Goal: Information Seeking & Learning: Compare options

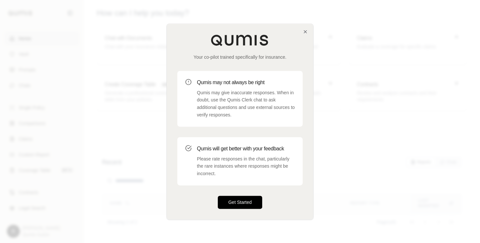
click at [250, 202] on button "Get Started" at bounding box center [240, 202] width 44 height 13
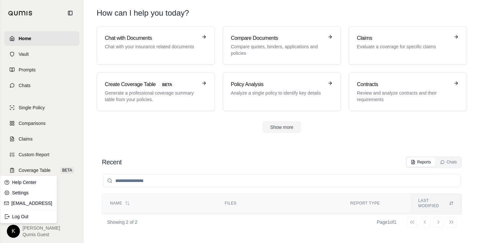
click at [16, 233] on html "Home Vault Prompts Chats Single Policy Comparisons Claims Custom Report Coverag…" at bounding box center [240, 121] width 480 height 243
click at [22, 219] on div "Log Out" at bounding box center [29, 217] width 54 height 10
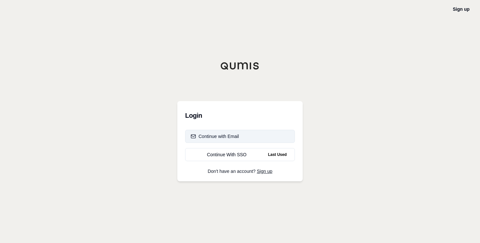
click at [242, 139] on button "Continue with Email" at bounding box center [240, 136] width 110 height 13
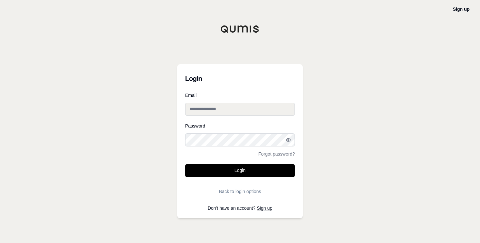
type input "**********"
click at [285, 155] on link "Forgot password?" at bounding box center [276, 154] width 37 height 5
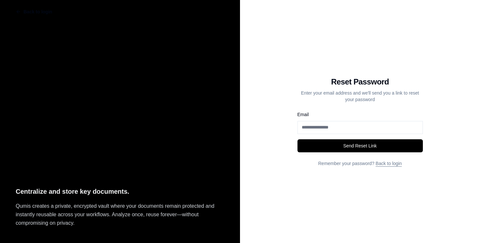
click at [325, 130] on input "Email" at bounding box center [360, 127] width 125 height 13
type input "**********"
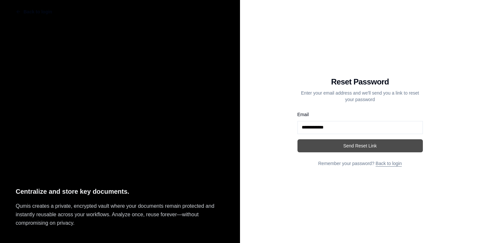
click at [357, 147] on button "Send Reset Link" at bounding box center [360, 145] width 125 height 13
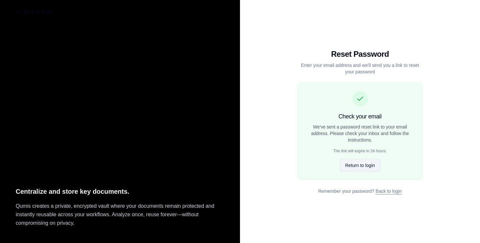
click at [364, 165] on button "Return to login" at bounding box center [360, 165] width 41 height 13
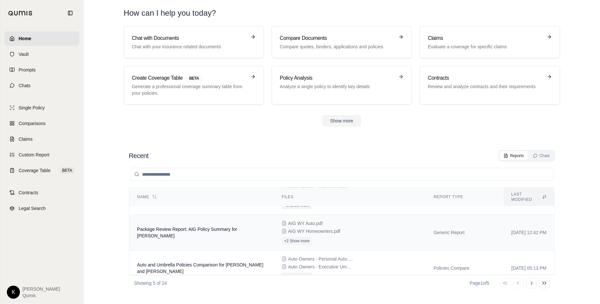
scroll to position [62, 0]
click at [232, 235] on td "Package Review Report: AIG Policy Summary for [PERSON_NAME]" at bounding box center [201, 234] width 145 height 36
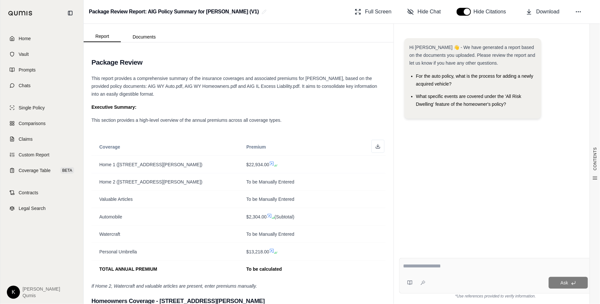
click at [395, 12] on div "Full Screen Hide Chat Hide Citations Download" at bounding box center [473, 11] width 243 height 13
click at [377, 12] on span "Full Screen" at bounding box center [378, 12] width 26 height 8
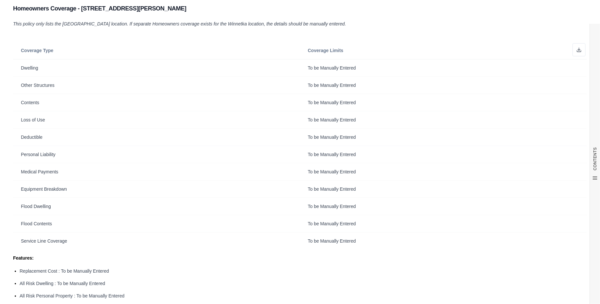
scroll to position [574, 0]
click at [341, 70] on td "To be Manually Entered" at bounding box center [443, 66] width 287 height 17
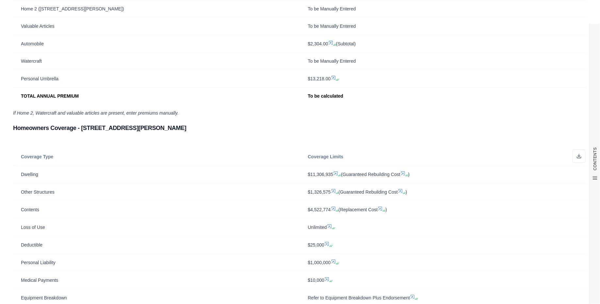
scroll to position [0, 0]
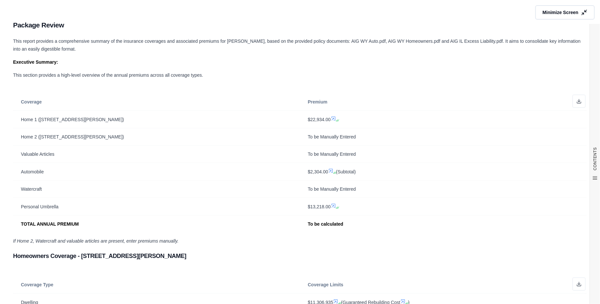
click at [480, 20] on h2 "Package Review" at bounding box center [300, 25] width 574 height 14
click at [480, 11] on span "Minimize Screen" at bounding box center [561, 12] width 38 height 7
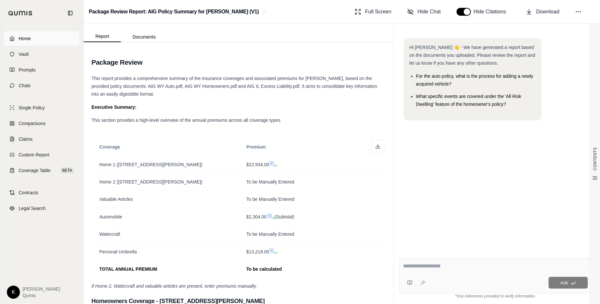
click at [31, 42] on link "Home" at bounding box center [41, 38] width 75 height 14
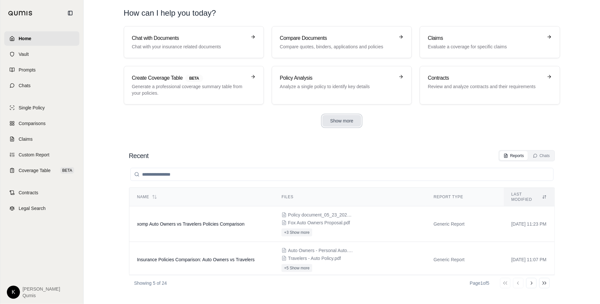
click at [330, 120] on button "Show more" at bounding box center [341, 121] width 39 height 12
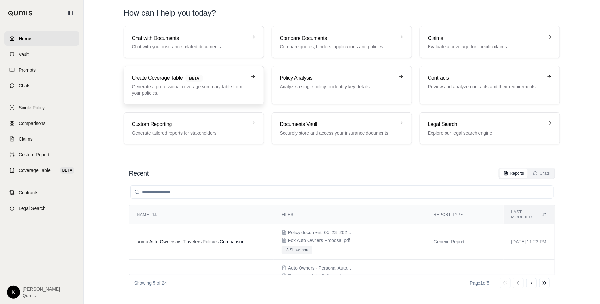
click at [238, 88] on p "Generate a professional coverage summary table from your policies." at bounding box center [189, 89] width 115 height 13
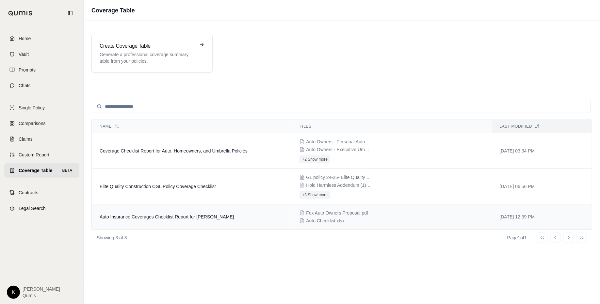
click at [177, 219] on td "Auto Insurance Coverages Checklist Report for [PERSON_NAME]" at bounding box center [192, 216] width 200 height 25
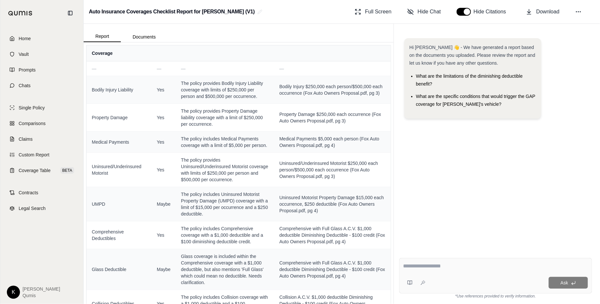
click at [393, 168] on div "Coverage — — — — Bodily Injury Liability Yes The policy provides Bodily Injury …" at bounding box center [239, 173] width 310 height 262
click at [421, 12] on span "Hide Chat" at bounding box center [429, 12] width 23 height 8
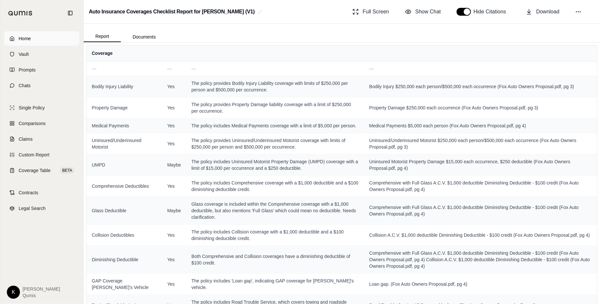
click at [54, 40] on link "Home" at bounding box center [41, 38] width 75 height 14
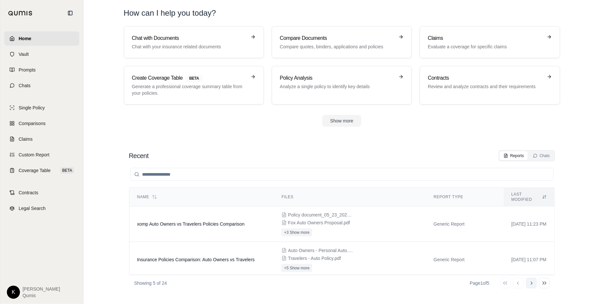
click at [480, 243] on icon at bounding box center [531, 283] width 5 height 5
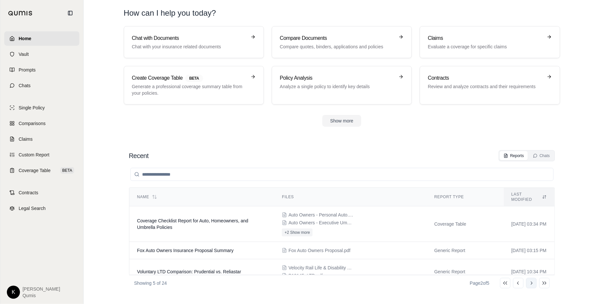
click at [480, 243] on icon at bounding box center [531, 283] width 5 height 5
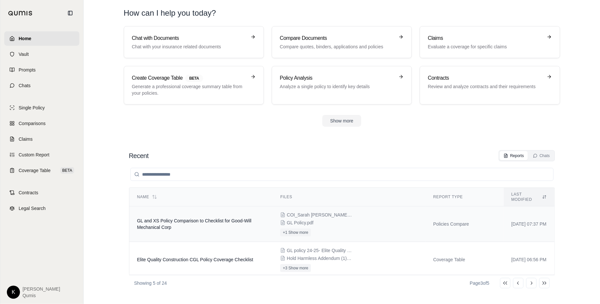
click at [205, 218] on span "GL and XS Policy Comparison to Checklist for Good-Will Mechanical Corp" at bounding box center [194, 224] width 114 height 12
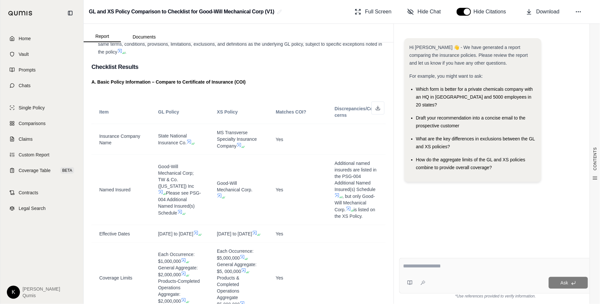
scroll to position [324, 0]
click at [432, 14] on span "Hide Chat" at bounding box center [429, 12] width 23 height 8
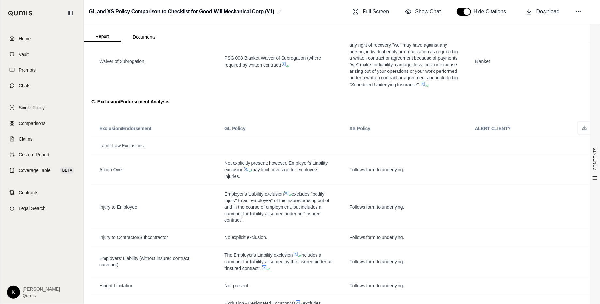
scroll to position [667, 0]
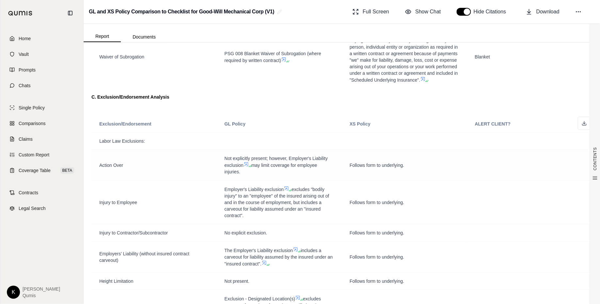
click at [248, 167] on icon at bounding box center [246, 164] width 5 height 5
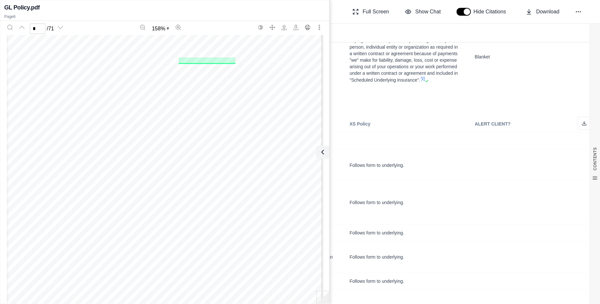
scroll to position [2190, 0]
type input "*"
click at [465, 13] on button "button" at bounding box center [464, 12] width 14 height 8
click at [469, 13] on button "button" at bounding box center [464, 12] width 14 height 8
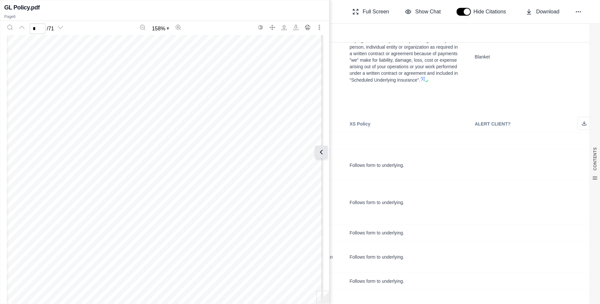
click at [323, 155] on icon at bounding box center [322, 152] width 8 height 8
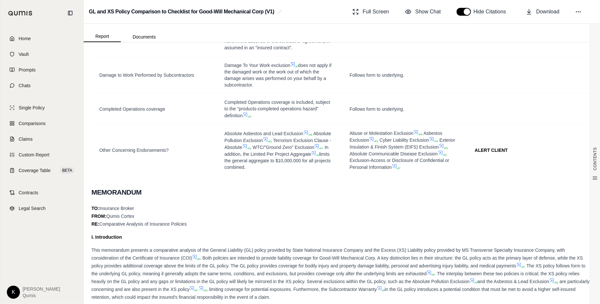
scroll to position [1064, 0]
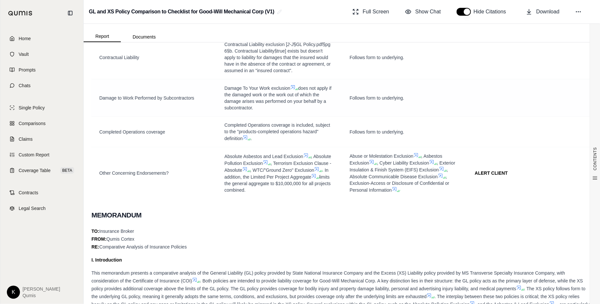
click at [480, 117] on td at bounding box center [529, 97] width 125 height 37
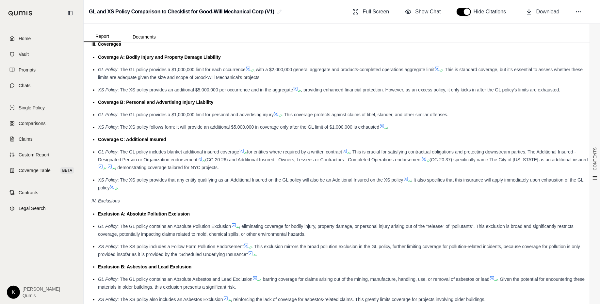
scroll to position [1547, 0]
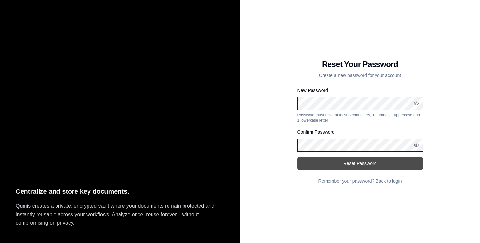
click at [380, 164] on button "Reset Password" at bounding box center [360, 163] width 125 height 13
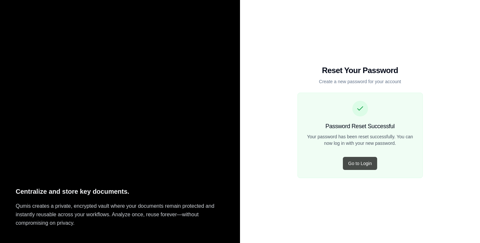
click at [359, 163] on button "Go to Login" at bounding box center [360, 163] width 34 height 13
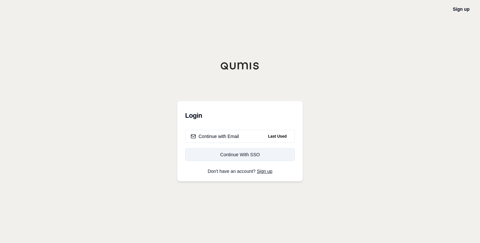
click at [239, 156] on div "Continue With SSO" at bounding box center [240, 155] width 99 height 7
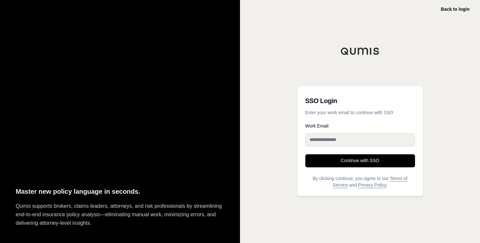
click at [331, 142] on input "Work Email" at bounding box center [360, 140] width 110 height 13
type input "**********"
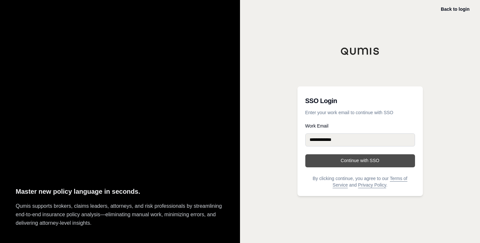
click at [341, 159] on button "Continue with SSO" at bounding box center [360, 161] width 110 height 13
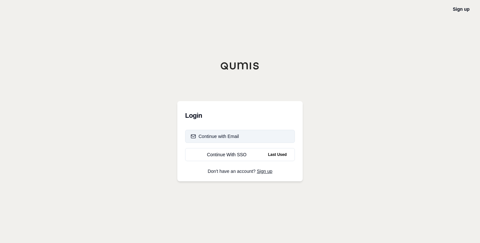
click at [225, 139] on div "Continue with Email" at bounding box center [215, 136] width 48 height 7
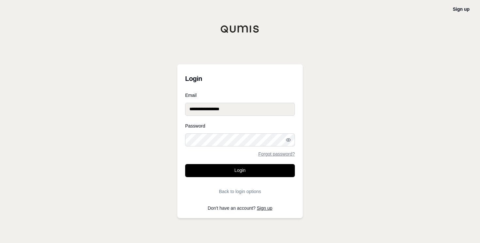
click at [224, 110] on input "**********" at bounding box center [240, 109] width 110 height 13
click at [166, 121] on div "**********" at bounding box center [240, 121] width 480 height 243
click at [236, 170] on button "Login" at bounding box center [240, 170] width 110 height 13
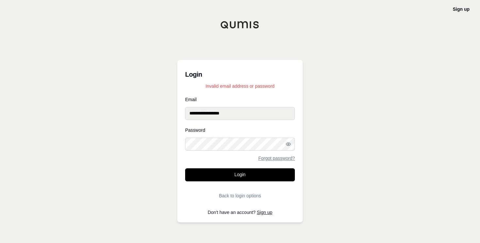
click at [185, 169] on button "Login" at bounding box center [240, 175] width 110 height 13
click at [335, 116] on div "**********" at bounding box center [240, 121] width 480 height 243
click at [209, 115] on input "**********" at bounding box center [240, 113] width 110 height 13
type input "**********"
click at [185, 169] on button "Login" at bounding box center [240, 175] width 110 height 13
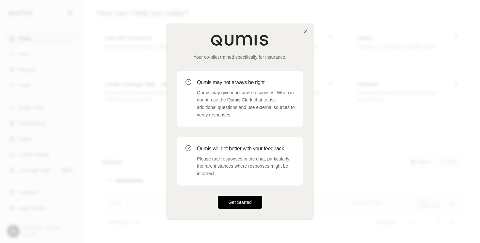
click at [244, 200] on button "Get Started" at bounding box center [240, 202] width 44 height 13
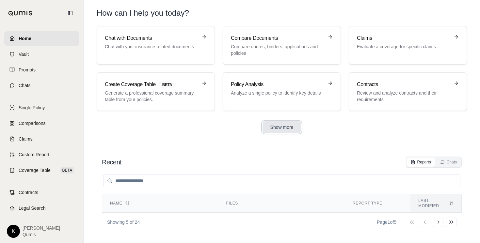
click at [289, 130] on button "Show more" at bounding box center [282, 128] width 39 height 12
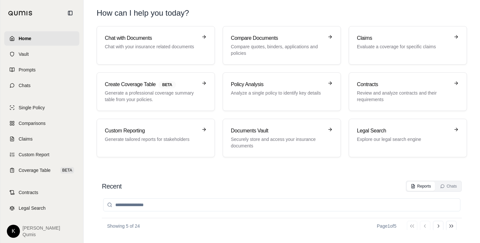
click at [444, 228] on div "Go to first page Go to previous page Go to next page Go to last page" at bounding box center [432, 226] width 50 height 10
click at [440, 227] on icon at bounding box center [438, 226] width 5 height 5
click at [438, 230] on button "Go to next page" at bounding box center [438, 226] width 10 height 10
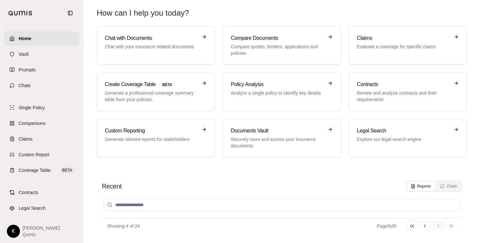
click at [438, 230] on div "Go to first page Go to previous page Go to next page Go to last page" at bounding box center [432, 226] width 50 height 10
click at [456, 227] on div "Go to first page Go to previous page Go to next page Go to last page" at bounding box center [432, 226] width 50 height 10
click at [447, 185] on div "Chats" at bounding box center [448, 186] width 17 height 5
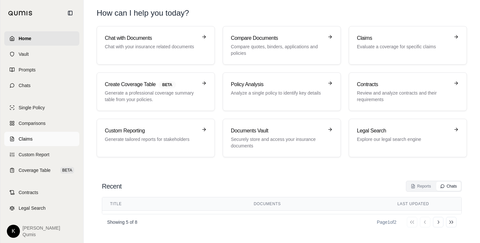
click at [28, 135] on link "Claims" at bounding box center [41, 139] width 75 height 14
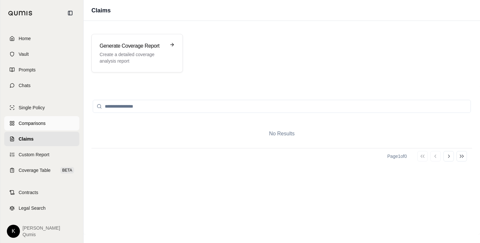
click at [44, 126] on span "Comparisons" at bounding box center [32, 123] width 27 height 7
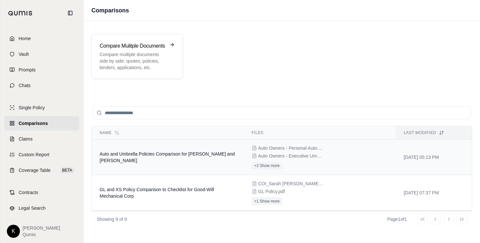
click at [128, 155] on span "Auto and Umbrella Policies Comparison for [PERSON_NAME] and [PERSON_NAME]" at bounding box center [167, 158] width 135 height 12
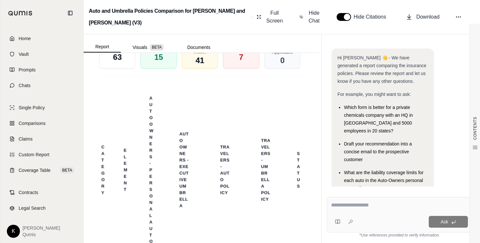
scroll to position [1890, 0]
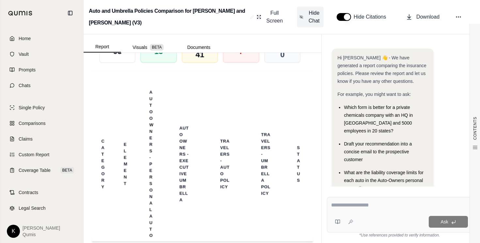
click at [308, 19] on span "Hide Chat" at bounding box center [314, 17] width 14 height 16
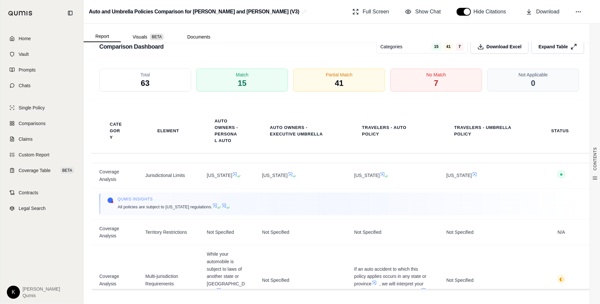
scroll to position [468, 0]
click at [150, 34] on span "BETA" at bounding box center [157, 37] width 14 height 7
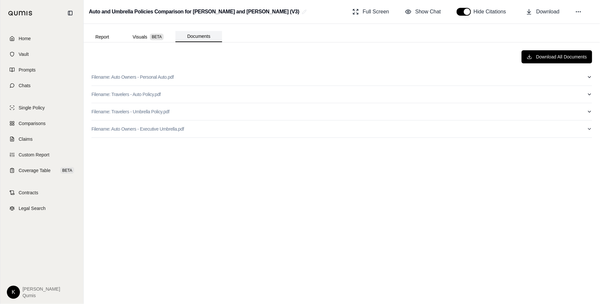
click at [215, 37] on button "Documents" at bounding box center [198, 36] width 47 height 11
click at [107, 33] on button "Report" at bounding box center [102, 37] width 37 height 10
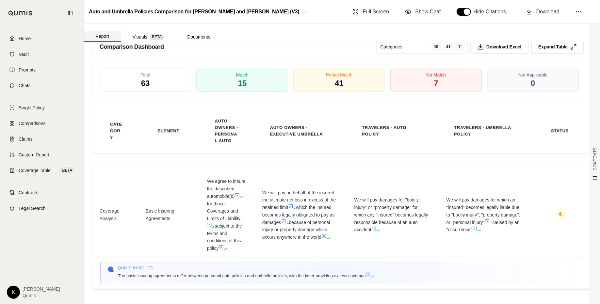
scroll to position [0, 0]
